Goal: Information Seeking & Learning: Check status

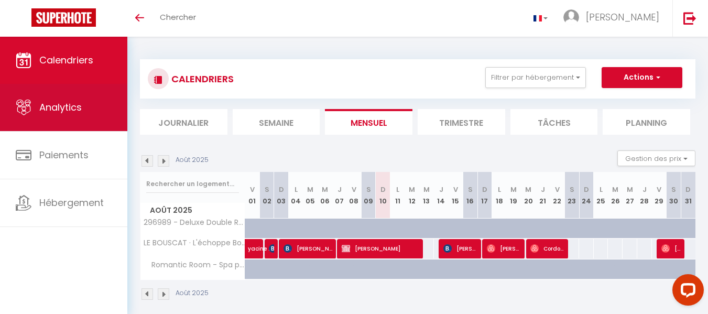
click at [73, 110] on span "Analytics" at bounding box center [60, 107] width 42 height 13
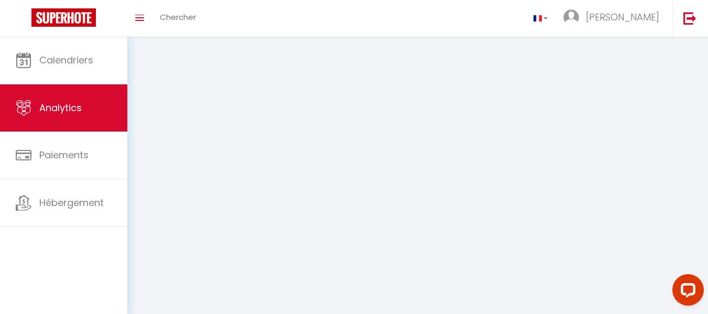
select select "2025"
select select "8"
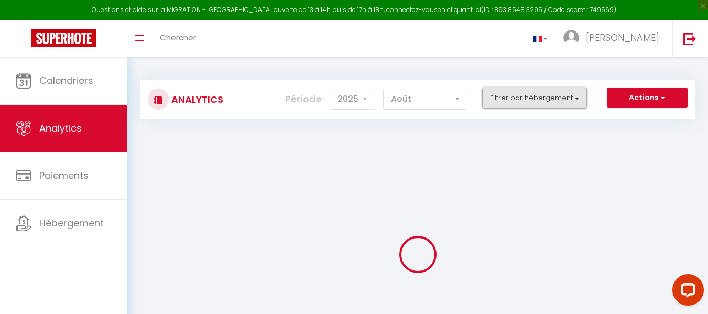
click at [506, 94] on button "Filtrer par hébergement" at bounding box center [534, 98] width 105 height 21
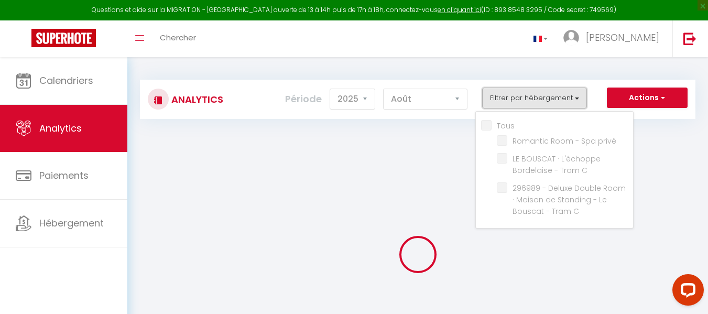
checkbox input "false"
checkbox privé "false"
checkbox C "false"
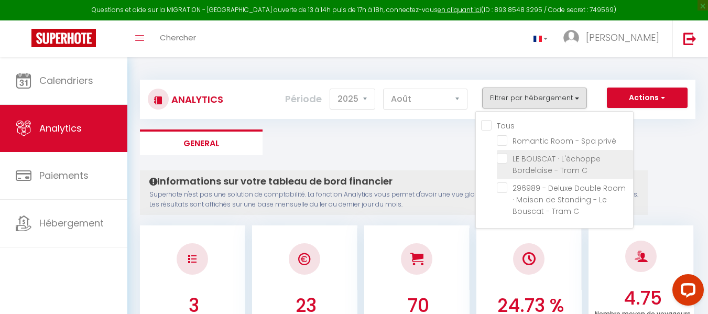
click at [508, 158] on C "checkbox" at bounding box center [565, 158] width 136 height 10
checkbox C "true"
checkbox privé "false"
checkbox C "false"
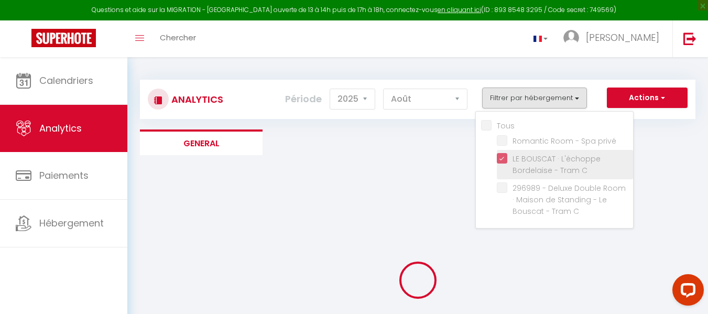
checkbox privé "false"
checkbox C "false"
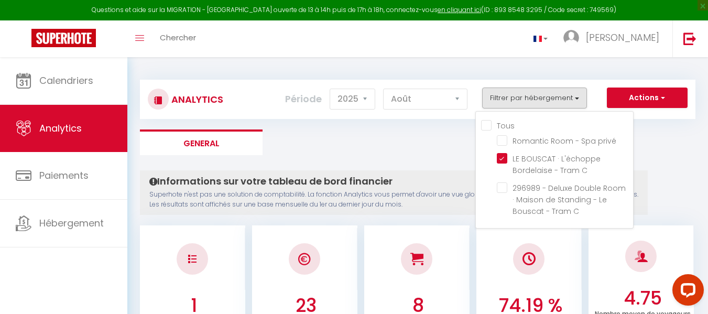
click at [668, 130] on ul "General" at bounding box center [418, 143] width 556 height 26
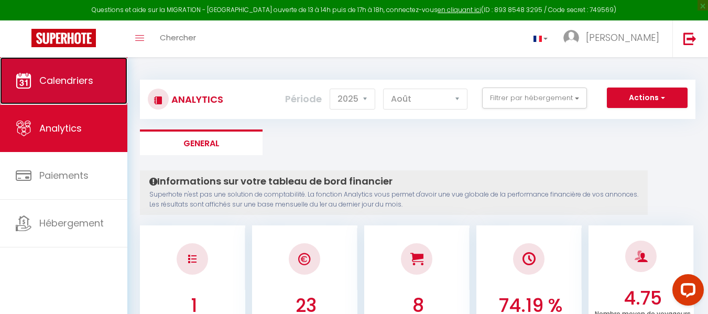
click at [85, 83] on span "Calendriers" at bounding box center [66, 80] width 54 height 13
